Goal: Task Accomplishment & Management: Complete application form

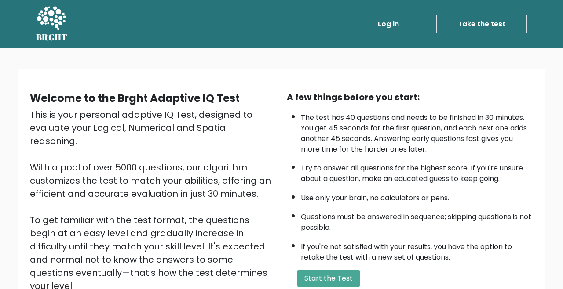
scroll to position [94, 0]
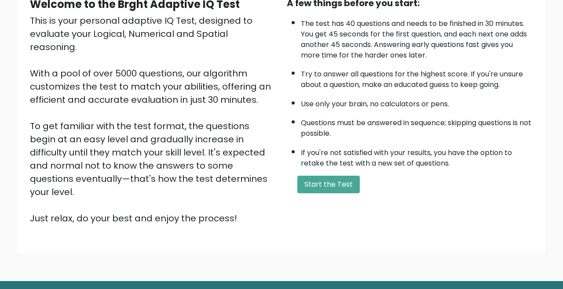
click at [327, 200] on div "Welcome to the Brght Adaptive IQ Test This is your personal adaptive IQ Test, d…" at bounding box center [282, 114] width 514 height 236
click at [329, 198] on div "A few things before you start: The test has 40 questions and needs to be finish…" at bounding box center [409, 110] width 257 height 229
click at [325, 185] on button "Start the Test" at bounding box center [328, 185] width 62 height 18
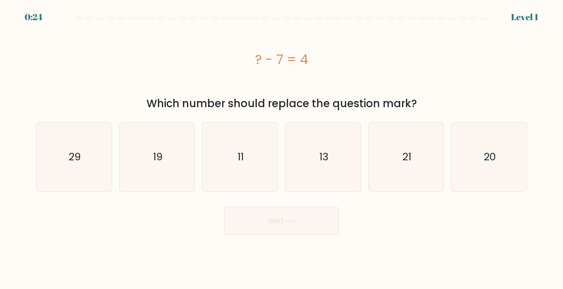
click at [255, 168] on icon "11" at bounding box center [239, 157] width 69 height 69
click at [281, 147] on input "c. 11" at bounding box center [281, 146] width 0 height 2
radio input "true"
click at [299, 230] on button "Next" at bounding box center [281, 221] width 114 height 28
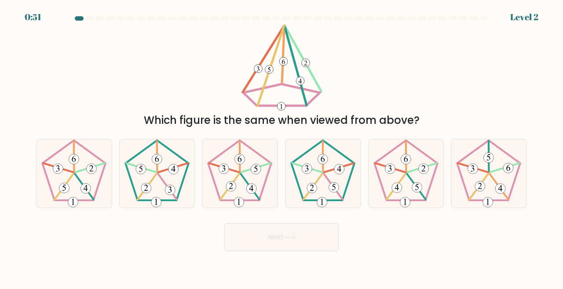
click at [416, 193] on 274 at bounding box center [417, 188] width 10 height 10
click at [282, 147] on input "e." at bounding box center [281, 146] width 0 height 2
radio input "true"
click at [300, 252] on button "Next" at bounding box center [281, 237] width 114 height 28
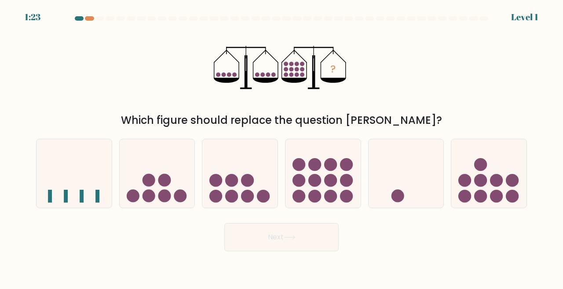
click at [343, 187] on circle at bounding box center [346, 180] width 13 height 13
click at [282, 147] on input "d." at bounding box center [281, 146] width 0 height 2
radio input "true"
click at [317, 250] on button "Next" at bounding box center [281, 237] width 114 height 28
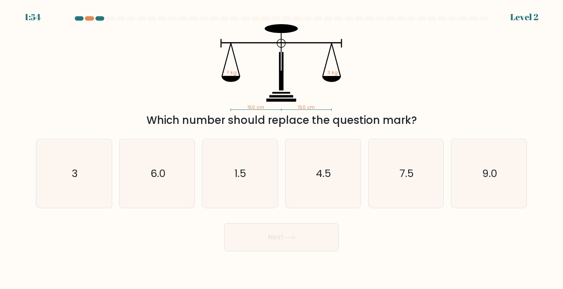
click at [96, 197] on icon "3" at bounding box center [74, 173] width 69 height 69
click at [281, 147] on input "a. 3" at bounding box center [281, 146] width 0 height 2
radio input "true"
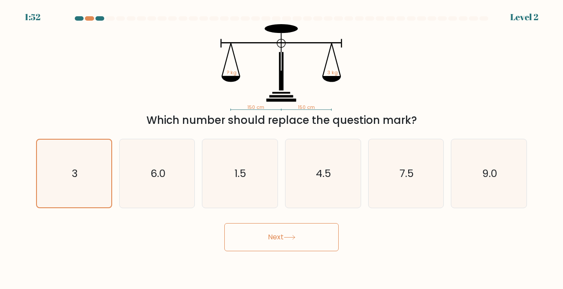
click at [295, 252] on button "Next" at bounding box center [281, 237] width 114 height 28
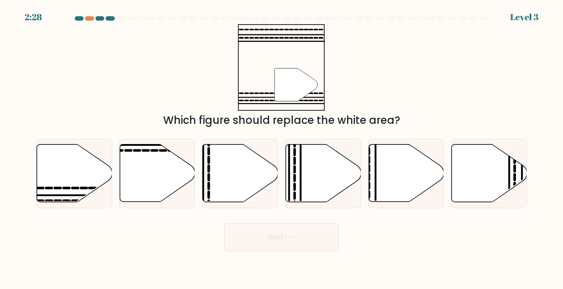
click at [84, 202] on icon at bounding box center [74, 174] width 75 height 58
click at [281, 147] on input "a." at bounding box center [281, 146] width 0 height 2
radio input "true"
click at [267, 252] on button "Next" at bounding box center [281, 237] width 114 height 28
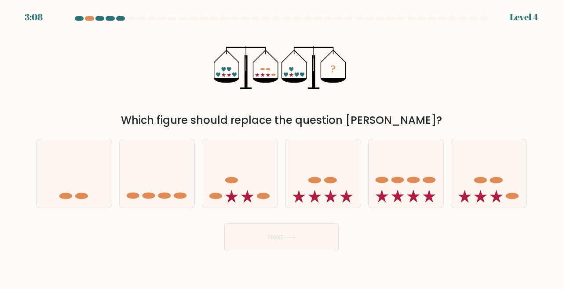
click at [92, 18] on div at bounding box center [89, 18] width 9 height 4
click at [250, 188] on icon at bounding box center [239, 173] width 75 height 62
click at [281, 147] on input "c." at bounding box center [281, 146] width 0 height 2
radio input "true"
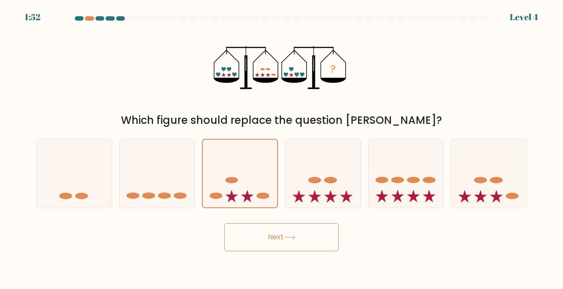
click at [299, 252] on button "Next" at bounding box center [281, 237] width 114 height 28
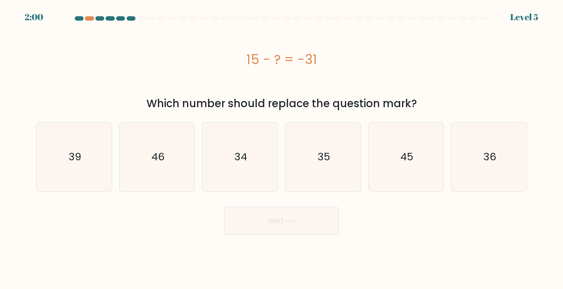
click at [159, 157] on text "46" at bounding box center [157, 157] width 13 height 15
click at [281, 147] on input "b. 46" at bounding box center [281, 146] width 0 height 2
radio input "true"
click at [284, 212] on button "Next" at bounding box center [281, 221] width 114 height 28
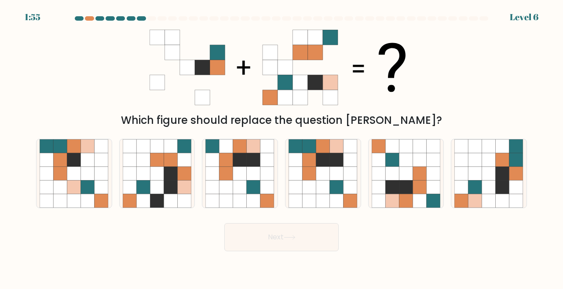
click at [338, 180] on icon at bounding box center [337, 174] width 14 height 14
click at [282, 147] on input "d." at bounding box center [281, 146] width 0 height 2
radio input "true"
click at [308, 289] on body "1:55 Level 6" at bounding box center [281, 144] width 563 height 289
click at [294, 240] on icon at bounding box center [289, 238] width 11 height 4
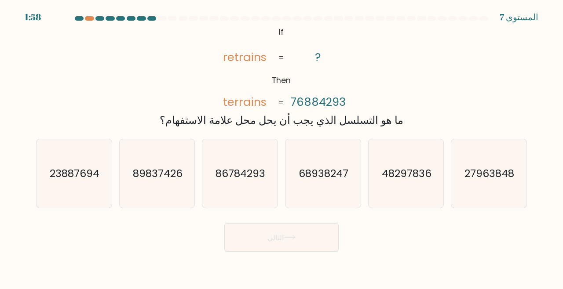
scroll to position [4, 0]
click at [294, 91] on icon "@import url('https://fonts.googleapis.com/css?family=Abril+Fatface:400,100,100i…" at bounding box center [281, 67] width 141 height 87
click at [354, 178] on icon "68938247" at bounding box center [322, 173] width 69 height 69
click at [282, 147] on input "د. 68938247" at bounding box center [281, 146] width 0 height 2
radio input "true"
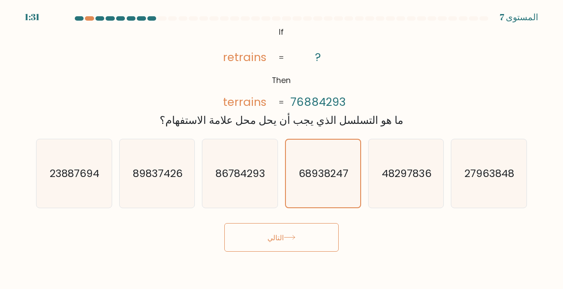
click at [322, 244] on button "التالي" at bounding box center [281, 237] width 114 height 29
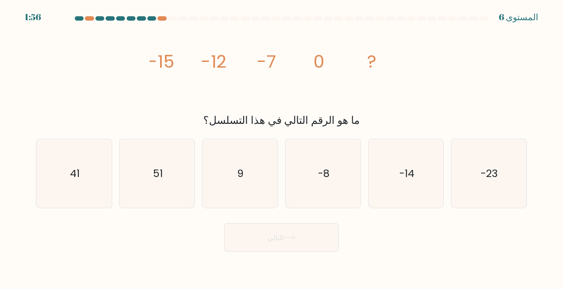
click at [259, 187] on icon "9" at bounding box center [239, 173] width 69 height 69
click at [281, 147] on input "ج. 9" at bounding box center [281, 146] width 0 height 2
radio input "true"
click at [285, 252] on button "التالي" at bounding box center [281, 237] width 114 height 29
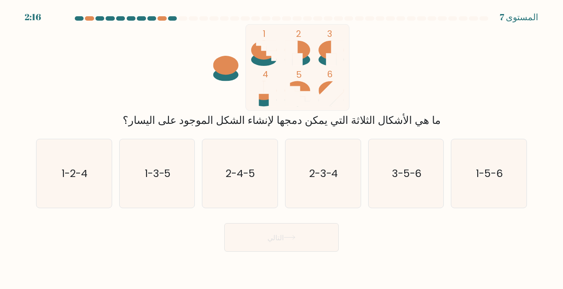
click at [332, 181] on text "2-3-4" at bounding box center [323, 173] width 29 height 15
click at [282, 147] on input "د. 2-3-4" at bounding box center [281, 146] width 0 height 2
radio input "true"
click at [314, 252] on button "التالي" at bounding box center [281, 237] width 114 height 29
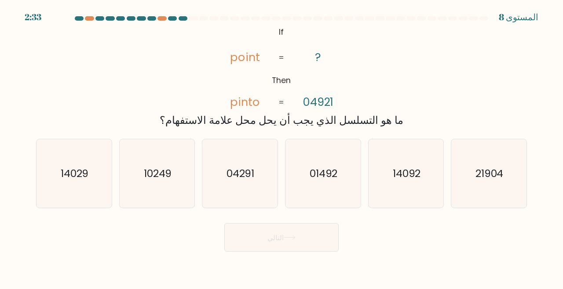
click at [338, 200] on icon "01492" at bounding box center [322, 173] width 69 height 69
click at [282, 147] on input "د. 01492" at bounding box center [281, 146] width 0 height 2
radio input "true"
click at [310, 248] on button "التالي" at bounding box center [281, 237] width 114 height 29
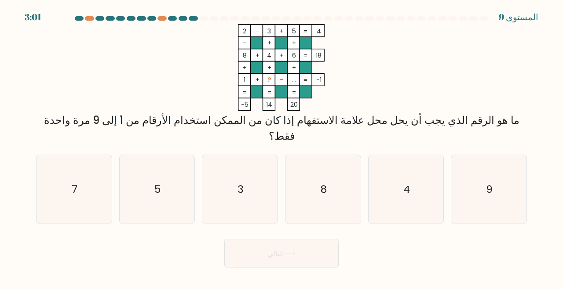
click at [436, 192] on icon "4" at bounding box center [406, 189] width 69 height 69
click at [282, 147] on input "و. 4" at bounding box center [281, 146] width 0 height 2
radio input "true"
click at [418, 189] on icon "4" at bounding box center [406, 190] width 68 height 68
click at [282, 147] on input "و. 4" at bounding box center [281, 146] width 0 height 2
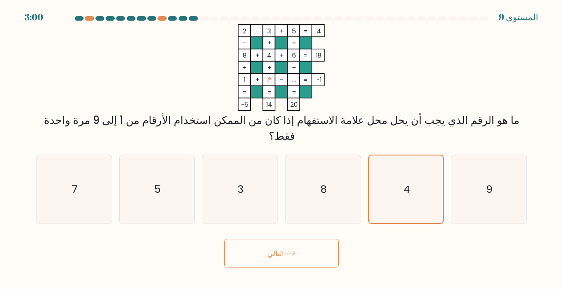
click at [415, 194] on icon "4" at bounding box center [406, 190] width 68 height 68
click at [282, 147] on input "و. 4" at bounding box center [281, 146] width 0 height 2
click at [340, 179] on icon "8" at bounding box center [322, 189] width 69 height 69
click at [282, 147] on input "د. 8" at bounding box center [281, 146] width 0 height 2
radio input "true"
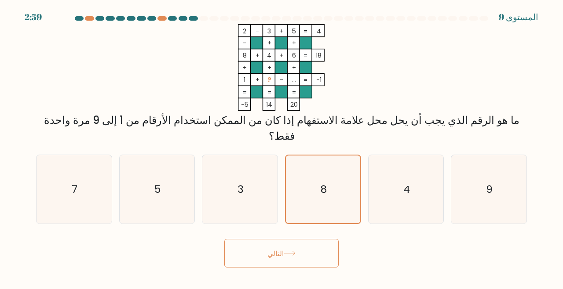
click at [352, 191] on icon "8" at bounding box center [323, 190] width 68 height 68
click at [282, 147] on input "د. 8" at bounding box center [281, 146] width 0 height 2
click at [79, 184] on icon "7" at bounding box center [74, 189] width 69 height 69
click at [281, 147] on input "أ. 7" at bounding box center [281, 146] width 0 height 2
radio input "true"
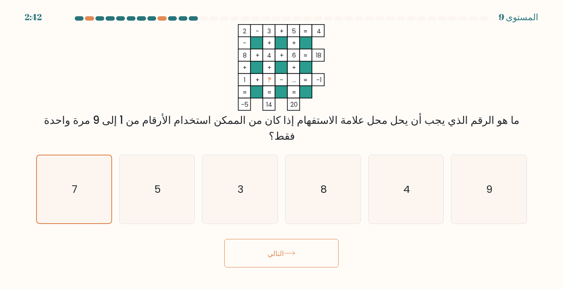
click at [315, 252] on button "التالي" at bounding box center [281, 253] width 114 height 29
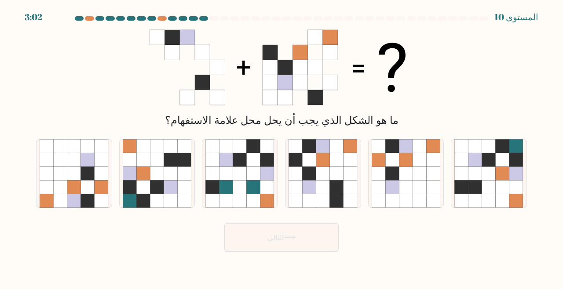
click at [326, 192] on icon at bounding box center [323, 188] width 14 height 14
click at [282, 147] on input "د." at bounding box center [281, 146] width 0 height 2
radio input "true"
click at [307, 251] on button "التالي" at bounding box center [281, 237] width 114 height 29
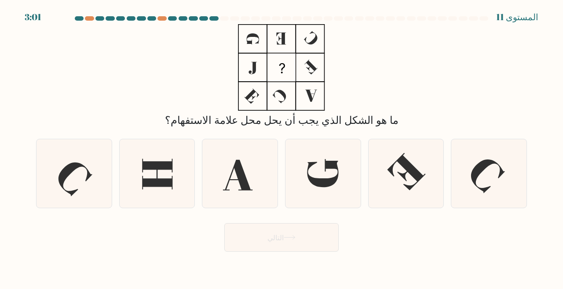
click at [252, 189] on icon at bounding box center [239, 173] width 69 height 69
click at [281, 147] on input "ج." at bounding box center [281, 146] width 0 height 2
radio input "true"
click at [323, 252] on button "التالي" at bounding box center [281, 237] width 114 height 29
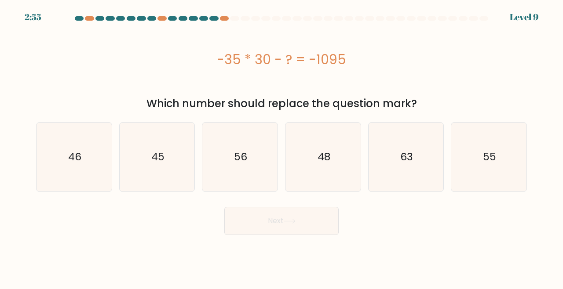
click at [318, 238] on body "2:55 Level 9 a." at bounding box center [281, 144] width 563 height 289
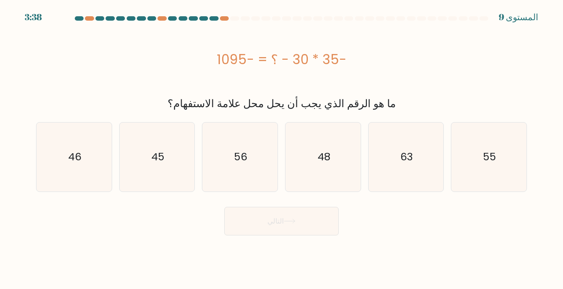
click at [310, 230] on button "التالي" at bounding box center [281, 221] width 114 height 29
click at [316, 244] on body "3:37 المستوى 9" at bounding box center [281, 144] width 563 height 289
click at [163, 175] on icon "45" at bounding box center [157, 157] width 69 height 69
click at [281, 147] on input "ب. 45" at bounding box center [281, 146] width 0 height 2
radio input "true"
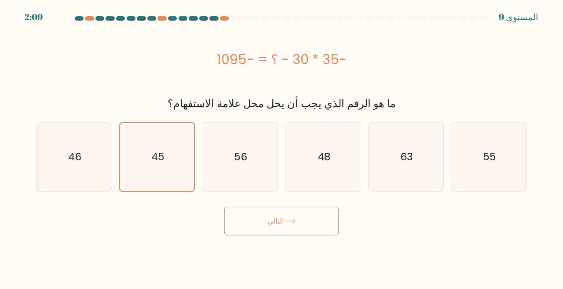
click at [321, 220] on button "التالي" at bounding box center [281, 221] width 114 height 29
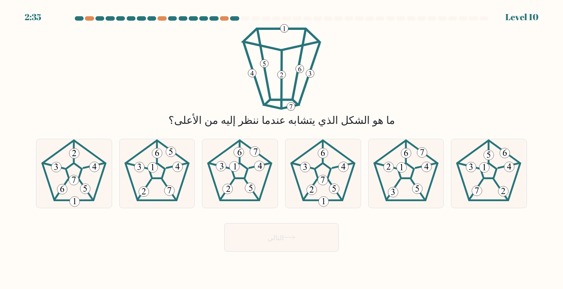
click at [85, 169] on icon at bounding box center [74, 173] width 69 height 69
click at [281, 147] on input "أ." at bounding box center [281, 146] width 0 height 2
radio input "true"
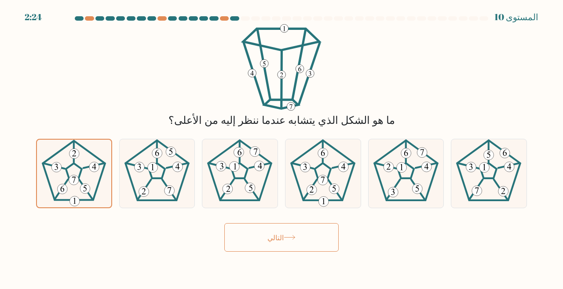
click at [322, 249] on button "التالي" at bounding box center [281, 237] width 114 height 29
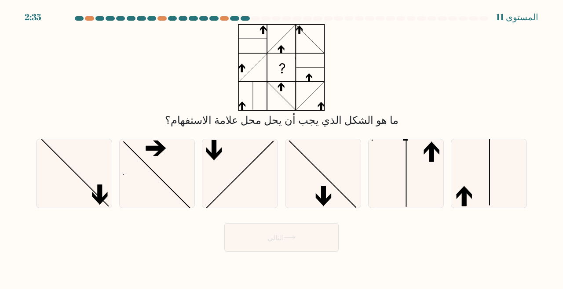
click at [412, 183] on icon at bounding box center [406, 173] width 69 height 69
click at [282, 147] on input "و." at bounding box center [281, 146] width 0 height 2
radio input "true"
click at [252, 239] on button "التالي" at bounding box center [281, 237] width 114 height 29
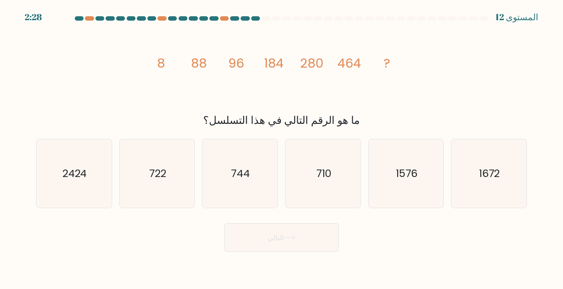
scroll to position [13, 0]
